Goal: Use online tool/utility: Utilize a website feature to perform a specific function

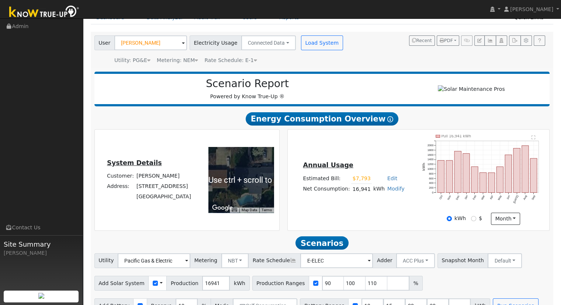
scroll to position [58, 0]
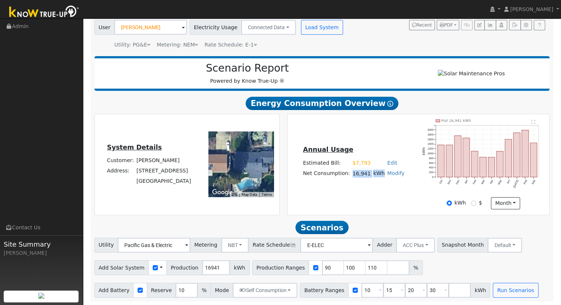
drag, startPoint x: 352, startPoint y: 175, endPoint x: 380, endPoint y: 174, distance: 27.7
click at [380, 174] on tr "Net Consumption: 16,941 kWh Modify Add Consumption Add Electric Vehicle Add Con…" at bounding box center [354, 173] width 104 height 11
click at [392, 189] on div "Annual Usage Estimated Bill: $7,793 Edit Estimated Bill $ 7793 Annual Net Consu…" at bounding box center [418, 164] width 259 height 90
click at [394, 172] on link "Modify" at bounding box center [396, 173] width 17 height 6
click at [382, 180] on link "Add Consumption" at bounding box center [369, 185] width 62 height 10
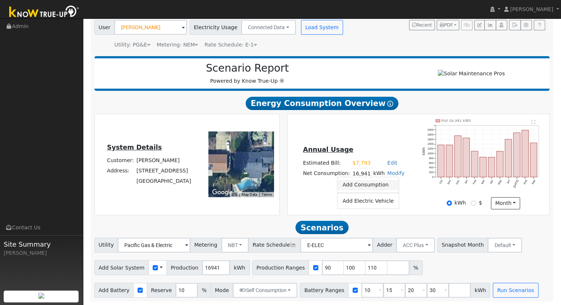
type input "16941"
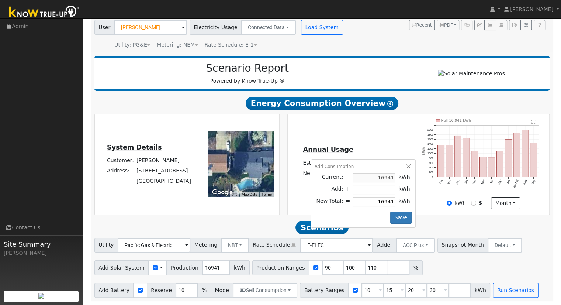
type input "-3"
type input "16938"
type input "-36"
type input "16905"
type input "-361"
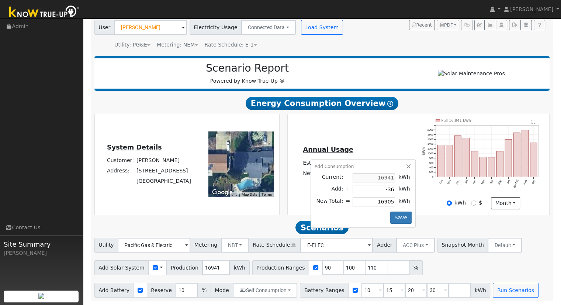
type input "16580"
type input "-3619"
type input "13322"
type input "-3619"
click at [395, 214] on button "Save" at bounding box center [400, 217] width 21 height 13
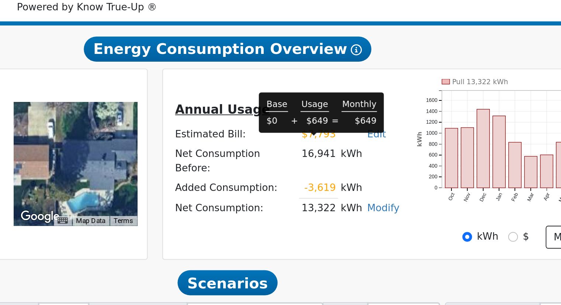
scroll to position [55, 0]
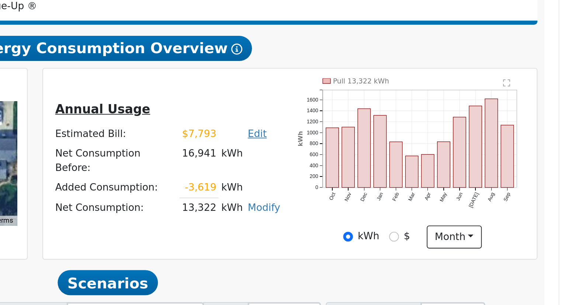
click at [396, 151] on link "Edit" at bounding box center [401, 148] width 10 height 6
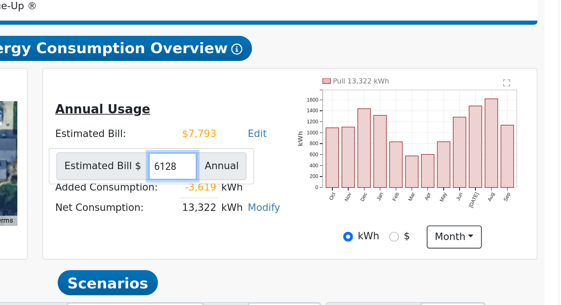
type input "6128"
click at [399, 219] on div "Scenario Report Powered by Know True-Up ® Energy Consumption Overview Show Help…" at bounding box center [322, 176] width 463 height 249
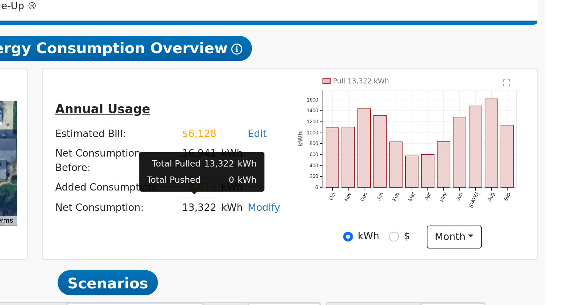
click at [363, 185] on td "13,322" at bounding box center [370, 187] width 21 height 11
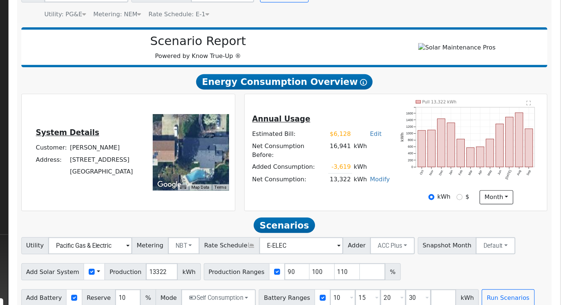
scroll to position [58, 0]
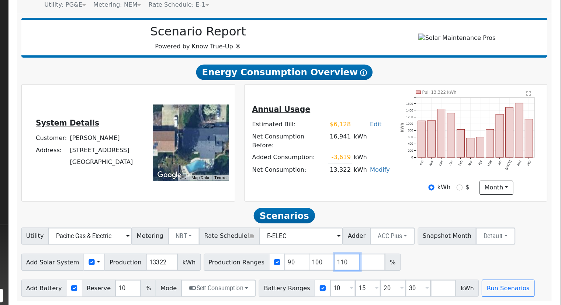
click at [366, 266] on input "110" at bounding box center [377, 267] width 22 height 15
type input "1"
type input "90"
type input "100"
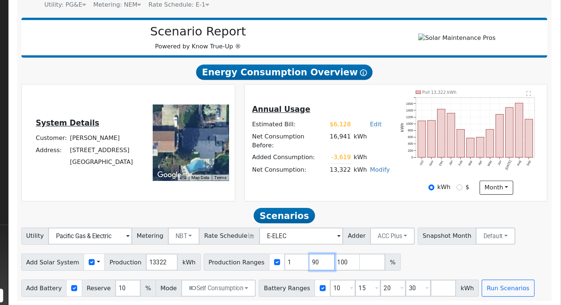
type input "100"
type input "120.475125"
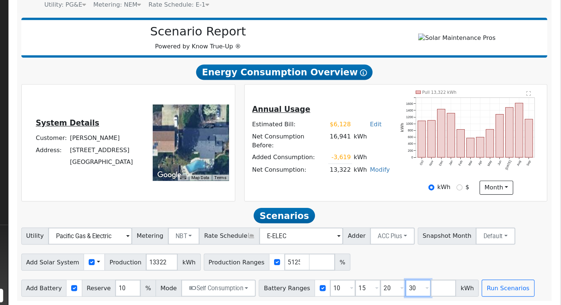
click at [427, 286] on input "30" at bounding box center [438, 290] width 22 height 15
type input "3"
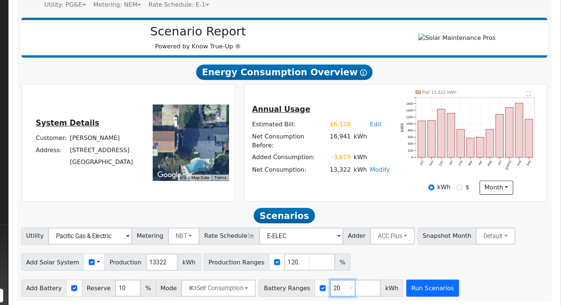
type input "20"
click at [442, 289] on button "Run Scenarios" at bounding box center [450, 290] width 45 height 15
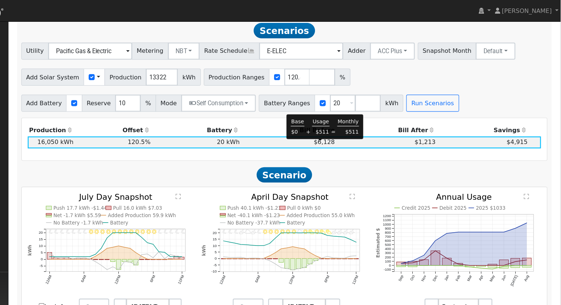
scroll to position [223, 0]
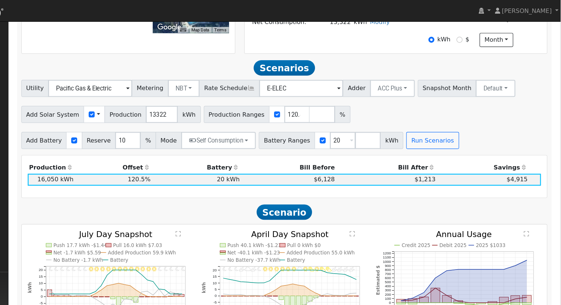
click at [406, 106] on div "Add Solar System Use CSV Data Production 13322 kWh Production Ranges 120.475125…" at bounding box center [322, 97] width 458 height 17
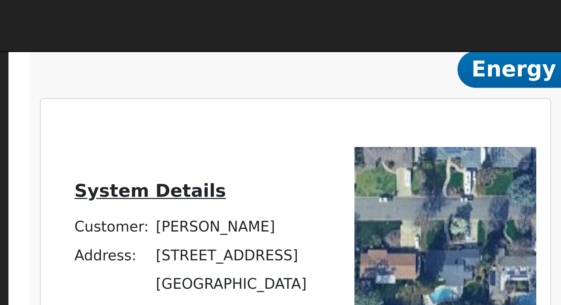
scroll to position [132, 0]
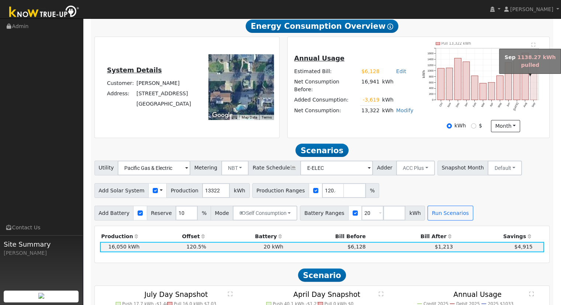
click at [533, 95] on rect "onclick=""" at bounding box center [534, 83] width 7 height 33
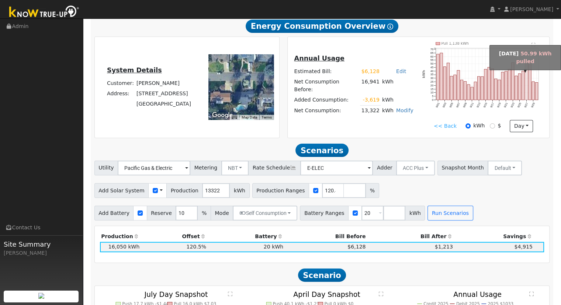
click at [526, 99] on rect "onclick=""" at bounding box center [527, 81] width 3 height 37
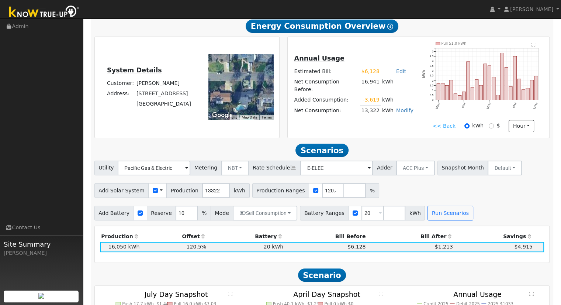
click at [403, 129] on div "Annual Usage Estimated Bill: $6,128 Edit Estimated Bill $ 6128 Annual Net Consu…" at bounding box center [418, 87] width 259 height 90
click at [446, 128] on link "<< Back" at bounding box center [444, 126] width 23 height 8
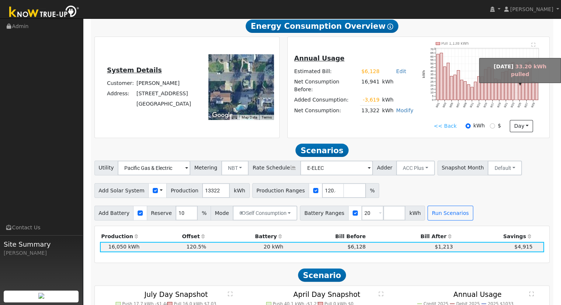
click at [517, 98] on rect "onclick=""" at bounding box center [516, 88] width 3 height 24
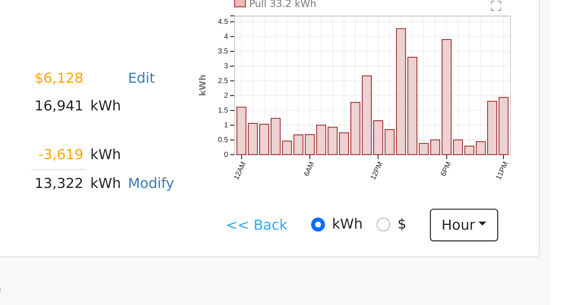
click at [415, 113] on div "Annual Usage Estimated Bill: $6,128 Edit Estimated Bill $ 6128 Annual Net Consu…" at bounding box center [354, 87] width 130 height 68
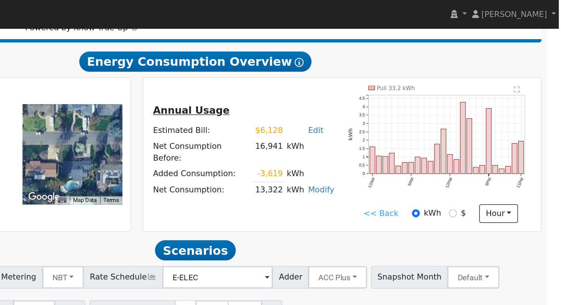
scroll to position [117, 0]
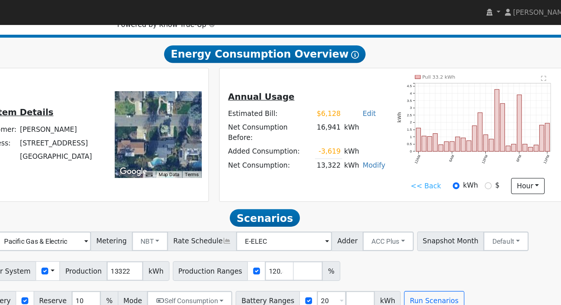
click at [448, 142] on link "<< Back" at bounding box center [444, 141] width 23 height 8
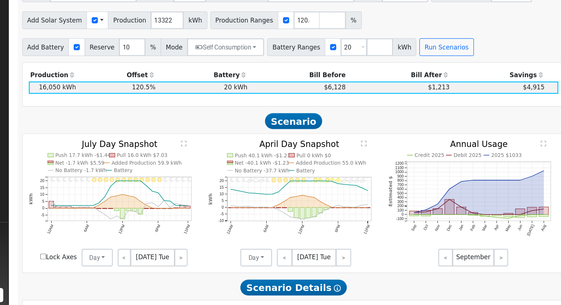
scroll to position [256, 0]
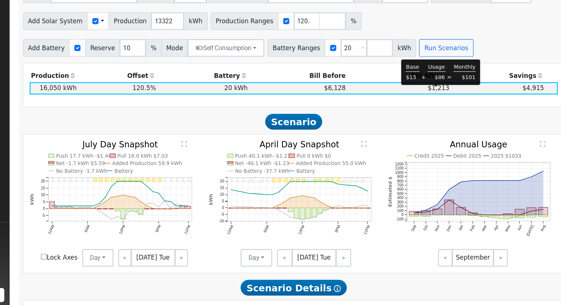
click at [440, 125] on span "$1,213" at bounding box center [444, 122] width 18 height 6
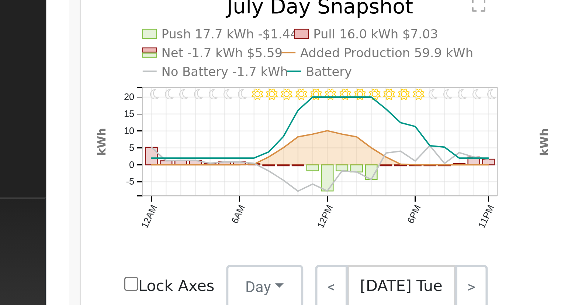
scroll to position [256, 0]
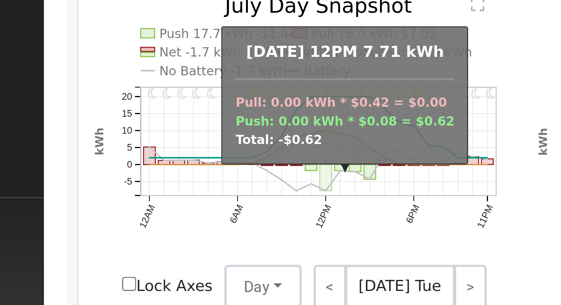
click at [177, 230] on rect "onclick=""" at bounding box center [179, 228] width 4 height 9
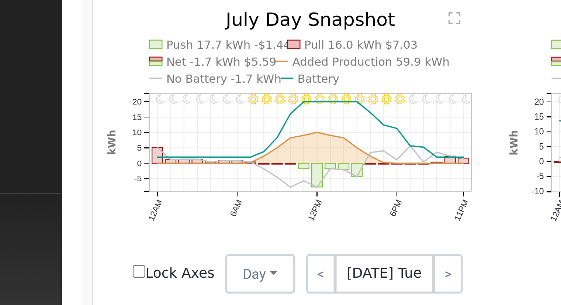
click at [248, 248] on div "11PM - undefined 10PM - PartlyCloudy 9PM - PartlyCloudy 8PM - PartlyCloudy 7PM …" at bounding box center [322, 212] width 151 height 91
click at [226, 264] on link ">" at bounding box center [227, 265] width 11 height 15
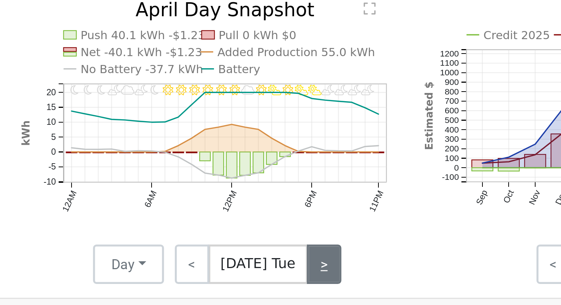
click at [361, 271] on link ">" at bounding box center [364, 265] width 13 height 15
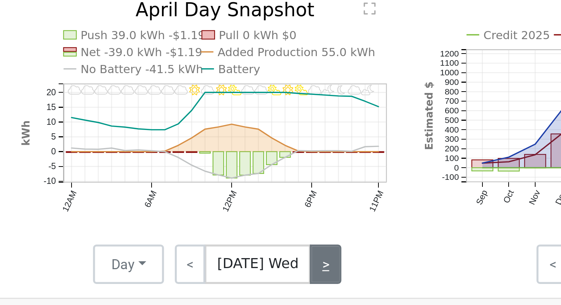
click at [362, 269] on link ">" at bounding box center [365, 265] width 12 height 15
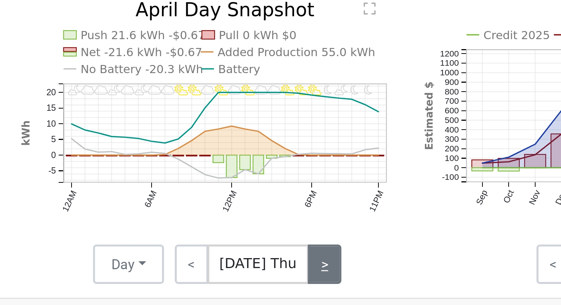
click at [364, 268] on link ">" at bounding box center [364, 265] width 13 height 15
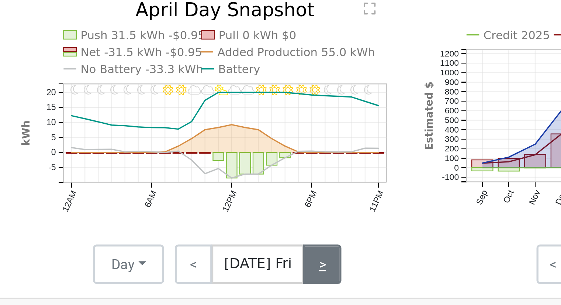
click at [365, 268] on link ">" at bounding box center [363, 265] width 14 height 15
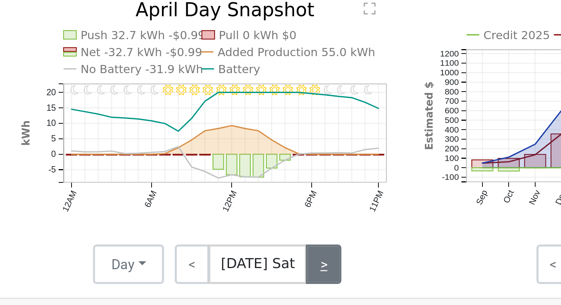
click at [365, 268] on link ">" at bounding box center [363, 265] width 13 height 15
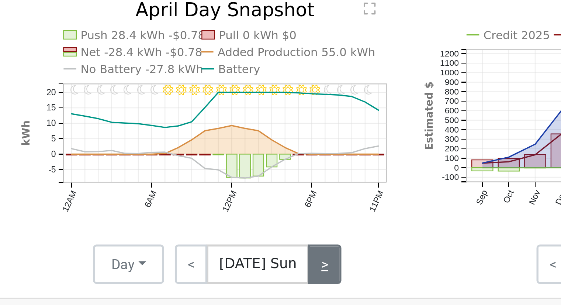
click at [365, 268] on link ">" at bounding box center [364, 265] width 13 height 15
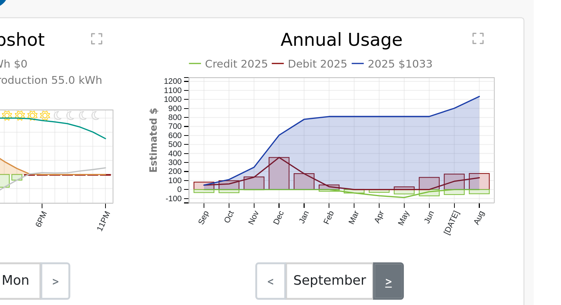
click at [497, 268] on link ">" at bounding box center [496, 265] width 12 height 15
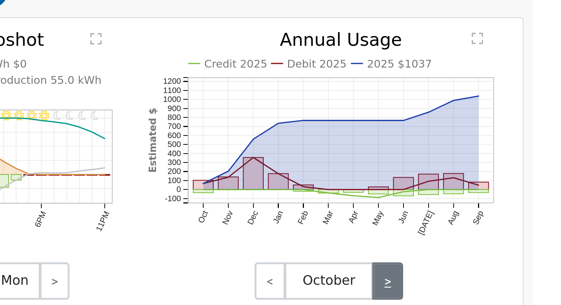
click at [497, 268] on link ">" at bounding box center [496, 265] width 12 height 15
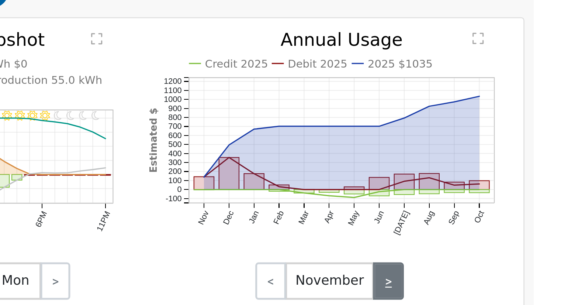
click at [494, 264] on link ">" at bounding box center [496, 265] width 12 height 15
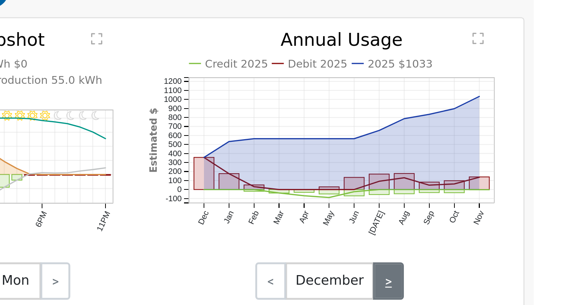
click at [494, 264] on link ">" at bounding box center [496, 265] width 12 height 15
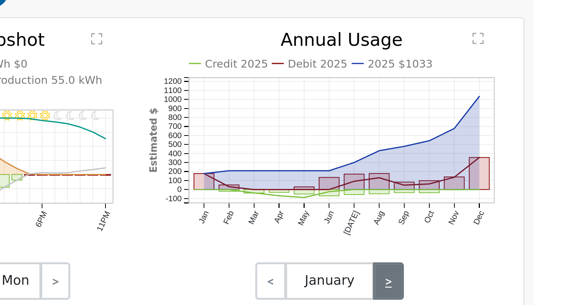
click at [494, 264] on link ">" at bounding box center [496, 265] width 12 height 15
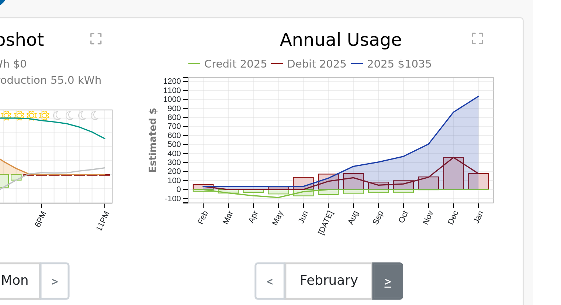
click at [494, 264] on link ">" at bounding box center [496, 265] width 12 height 15
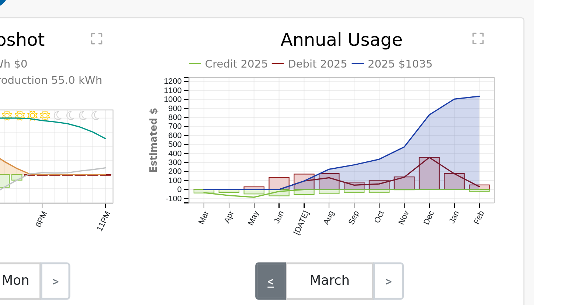
click at [450, 265] on link "<" at bounding box center [450, 265] width 12 height 15
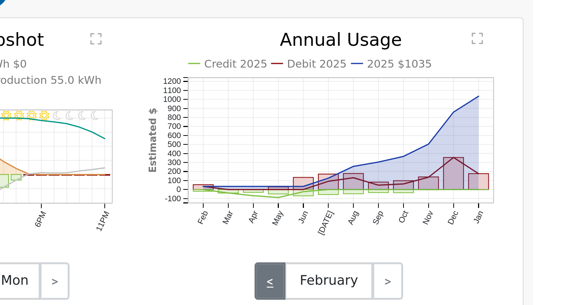
click at [450, 265] on link "<" at bounding box center [450, 265] width 12 height 15
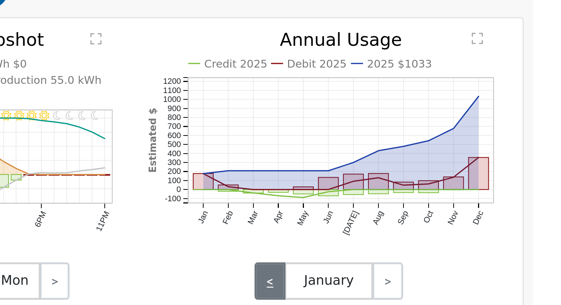
click at [450, 265] on link "<" at bounding box center [450, 265] width 12 height 15
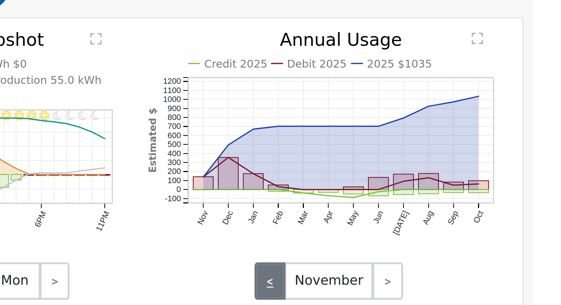
click at [450, 265] on link "<" at bounding box center [450, 265] width 12 height 15
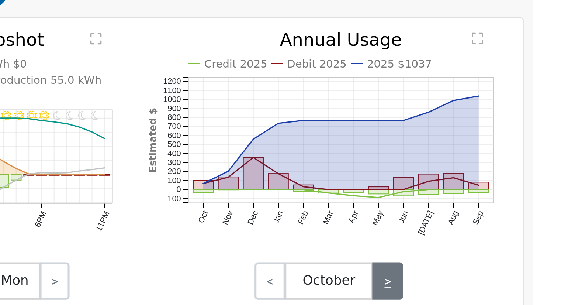
click at [498, 269] on link ">" at bounding box center [496, 265] width 12 height 15
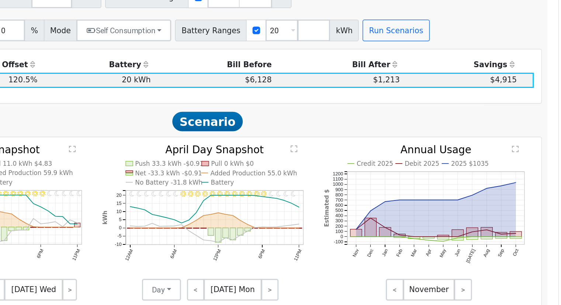
scroll to position [254, 0]
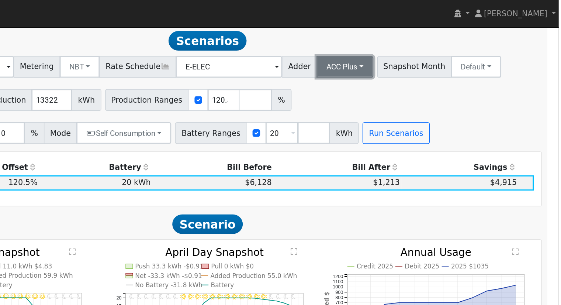
click at [407, 48] on button "ACC Plus" at bounding box center [415, 45] width 39 height 15
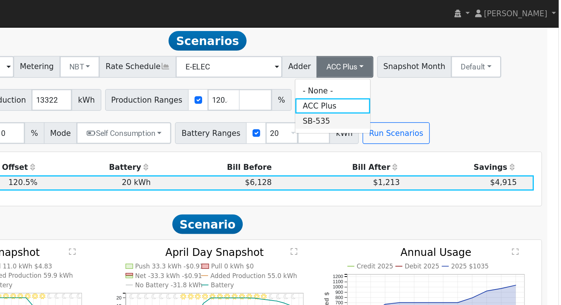
click at [410, 87] on link "SB-535" at bounding box center [407, 82] width 51 height 10
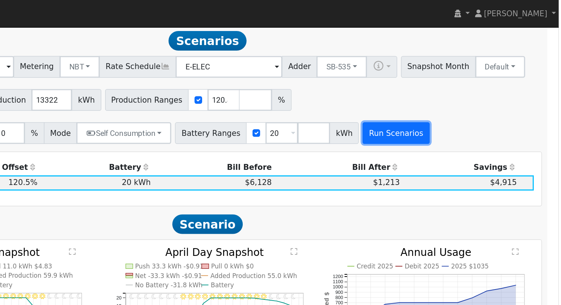
click at [443, 92] on button "Run Scenarios" at bounding box center [450, 90] width 45 height 15
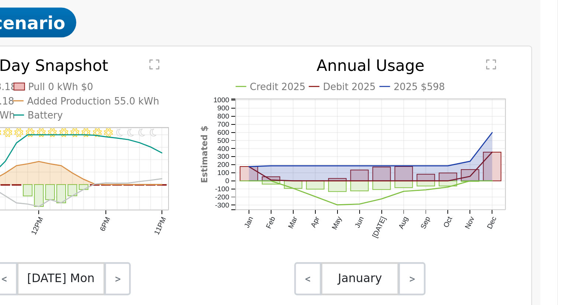
scroll to position [283, 0]
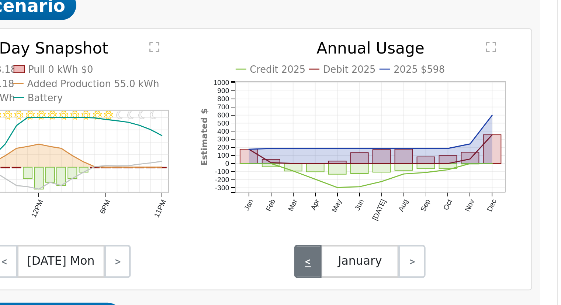
click at [450, 238] on link "<" at bounding box center [450, 238] width 12 height 15
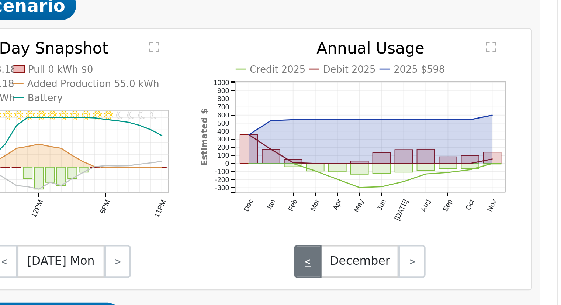
click at [450, 238] on link "<" at bounding box center [450, 238] width 12 height 15
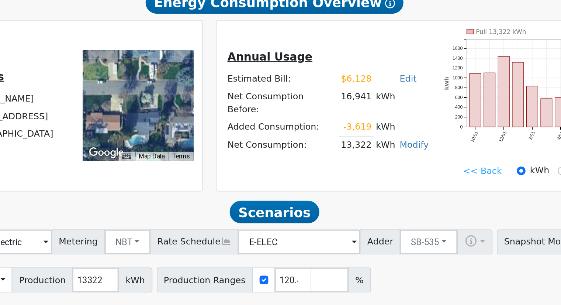
scroll to position [128, 0]
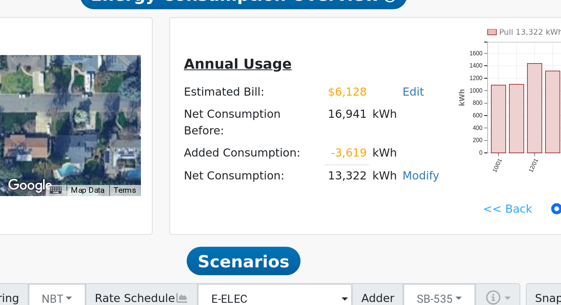
click at [375, 117] on td "13,322" at bounding box center [370, 114] width 21 height 11
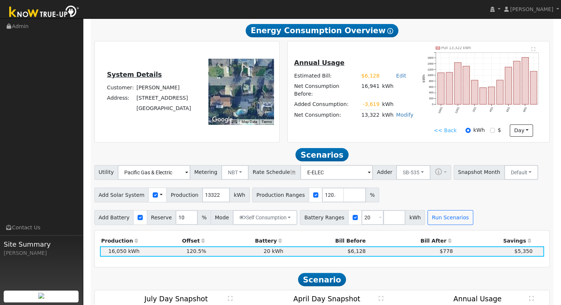
scroll to position [127, 0]
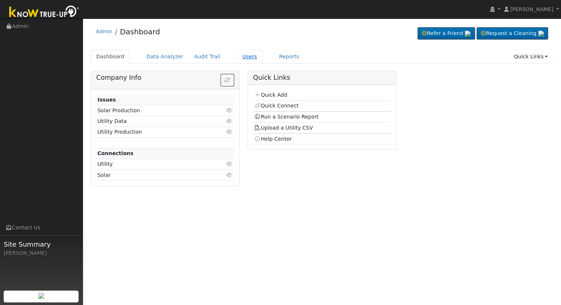
drag, startPoint x: 241, startPoint y: 55, endPoint x: 247, endPoint y: 59, distance: 7.1
click at [241, 55] on link "Users" at bounding box center [250, 57] width 26 height 14
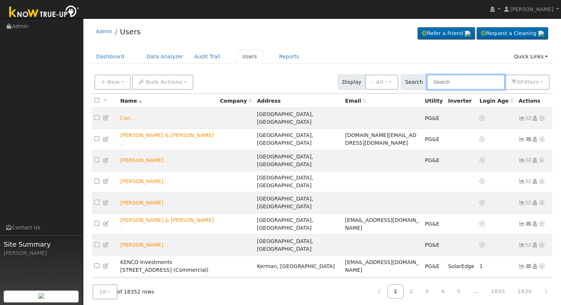
click at [471, 82] on input "text" at bounding box center [466, 82] width 78 height 15
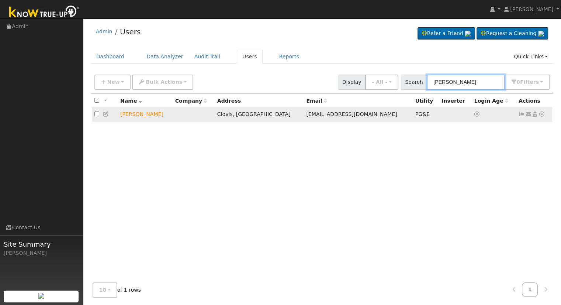
type input "Jose Robles"
click at [542, 116] on icon at bounding box center [542, 113] width 7 height 5
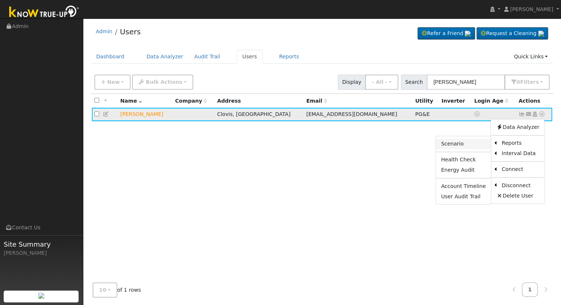
click at [468, 144] on link "Scenario" at bounding box center [463, 144] width 55 height 10
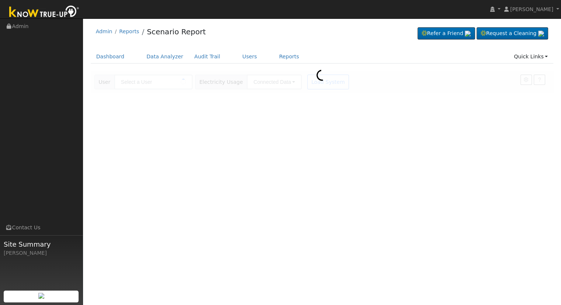
type input "[PERSON_NAME]"
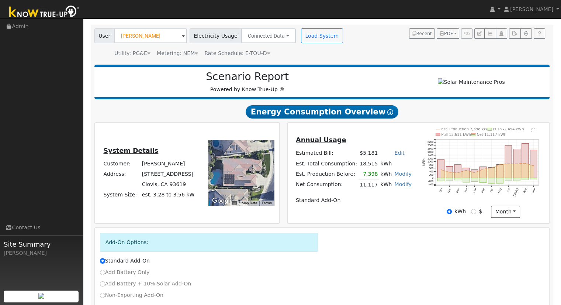
scroll to position [94, 0]
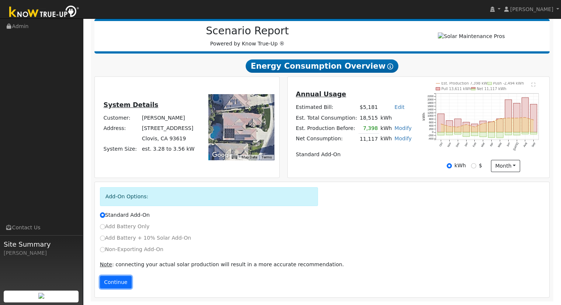
click at [116, 280] on button "Continue" at bounding box center [116, 282] width 32 height 13
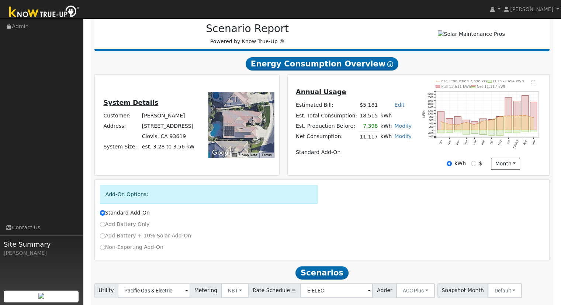
scroll to position [142, 0]
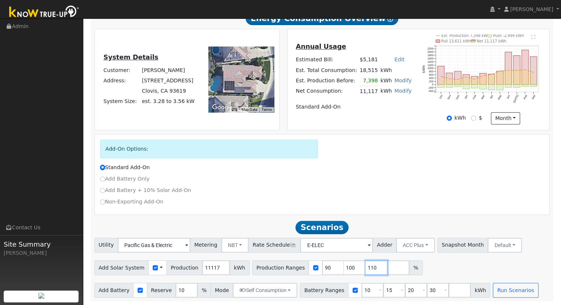
click at [366, 267] on input "110" at bounding box center [377, 267] width 22 height 15
type input "1"
type input "100.800576"
click at [427, 289] on input "30" at bounding box center [438, 290] width 22 height 15
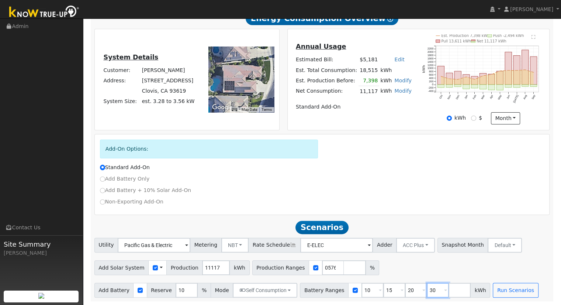
scroll to position [0, 0]
type input "3"
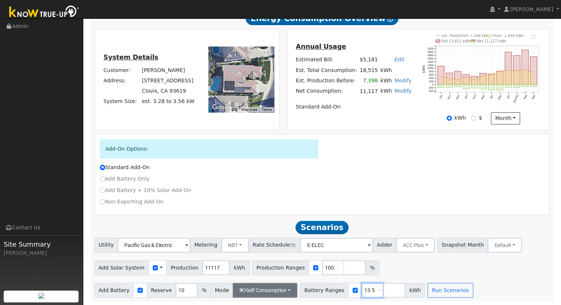
type input "13.5"
click at [283, 290] on button "Self Consumption" at bounding box center [265, 290] width 65 height 15
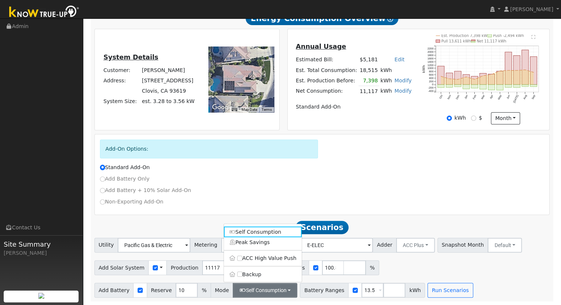
click at [447, 210] on div "Add-On Options: Standard Add-On Add Battery Only Add Battery + 10% Solar Add-On…" at bounding box center [322, 174] width 455 height 80
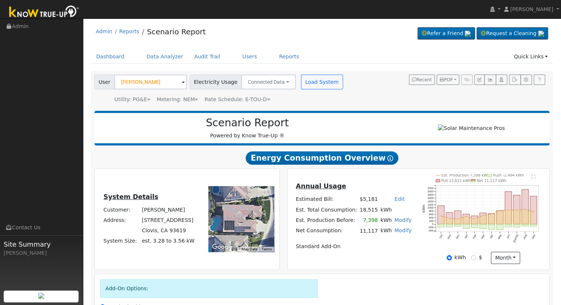
scroll to position [142, 0]
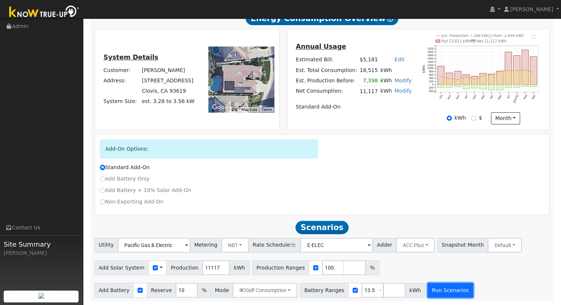
click at [433, 290] on button "Run Scenarios" at bounding box center [450, 290] width 45 height 15
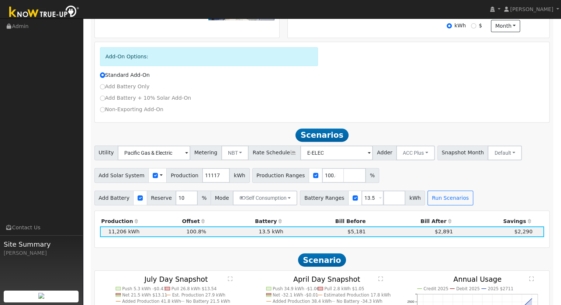
scroll to position [229, 0]
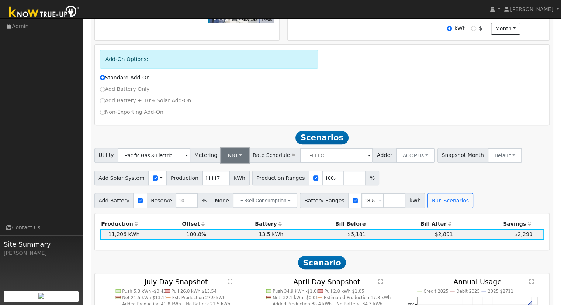
drag, startPoint x: 228, startPoint y: 156, endPoint x: 230, endPoint y: 160, distance: 3.9
click at [228, 157] on button "NBT" at bounding box center [235, 155] width 28 height 15
click at [233, 173] on link "NEM" at bounding box center [241, 171] width 51 height 10
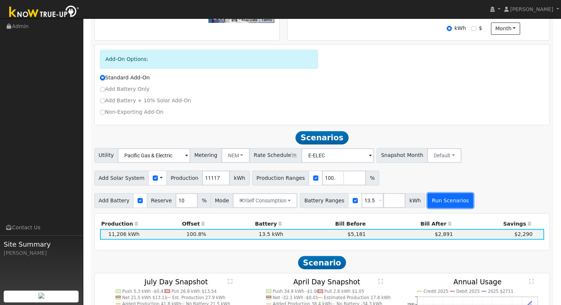
click at [437, 206] on button "Run Scenarios" at bounding box center [450, 200] width 45 height 15
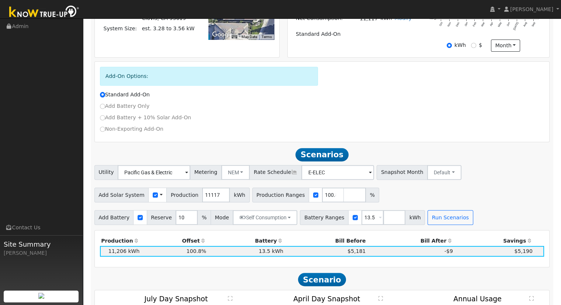
scroll to position [377, 0]
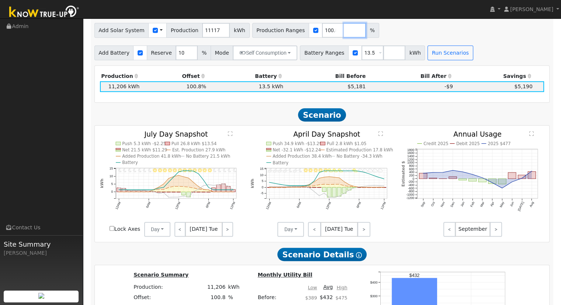
click at [344, 33] on input "number" at bounding box center [355, 30] width 22 height 15
type input "98"
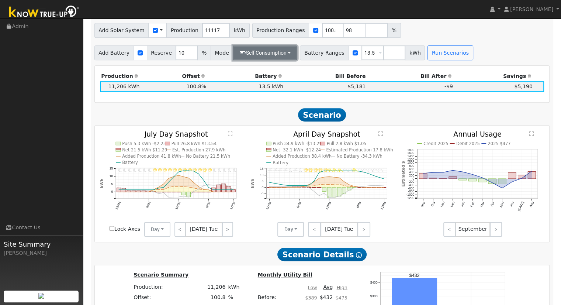
type input "98"
type input "100.800576"
click at [270, 56] on button "Self Consumption" at bounding box center [265, 52] width 65 height 15
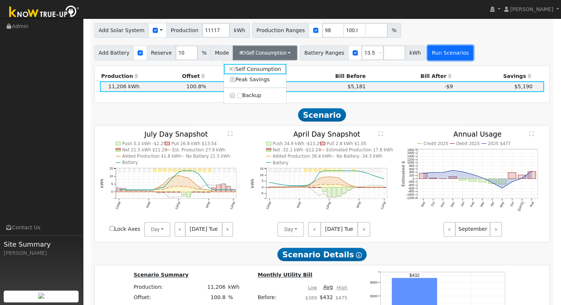
click at [428, 54] on button "Run Scenarios" at bounding box center [450, 52] width 45 height 15
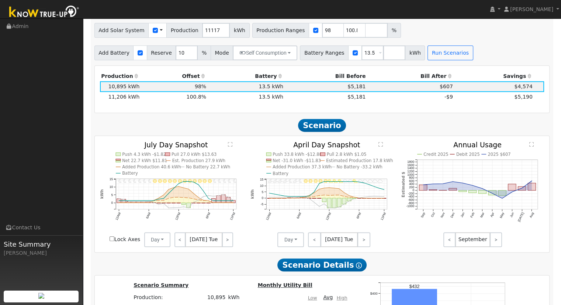
scroll to position [340, 0]
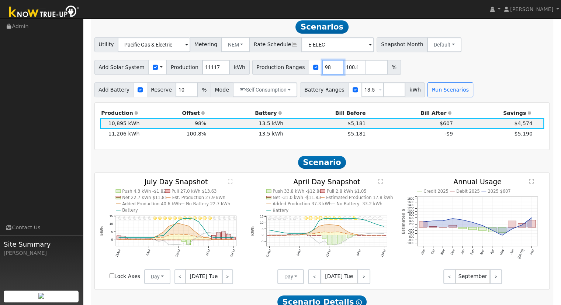
click at [322, 70] on input "98" at bounding box center [333, 67] width 22 height 15
type input "100.800576"
click at [434, 88] on button "Run Scenarios" at bounding box center [450, 89] width 45 height 15
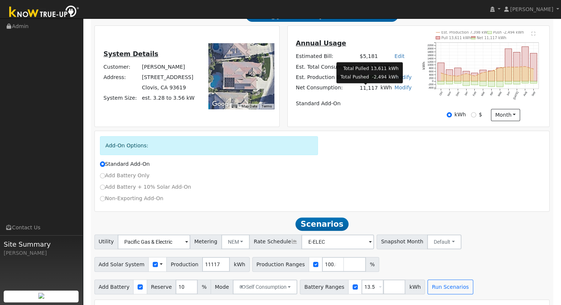
scroll to position [155, 0]
